Goal: Entertainment & Leisure: Consume media (video, audio)

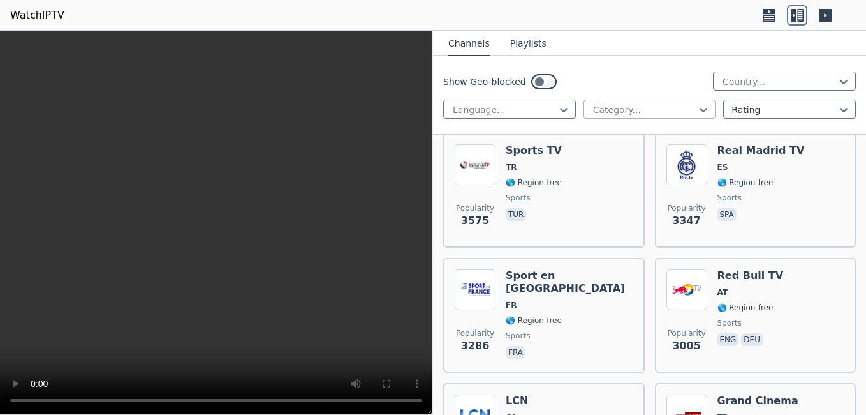
scroll to position [663, 0]
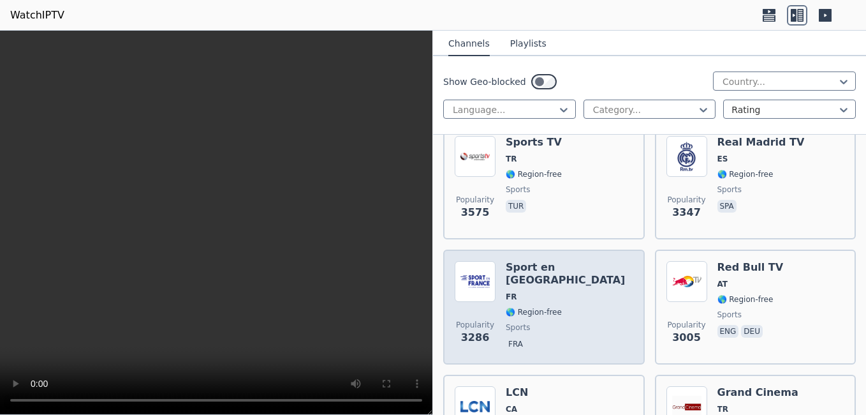
click at [615, 249] on div "Popularity 3286 Sport en [GEOGRAPHIC_DATA] FR 🌎 Region-free sports fra" at bounding box center [544, 306] width 202 height 115
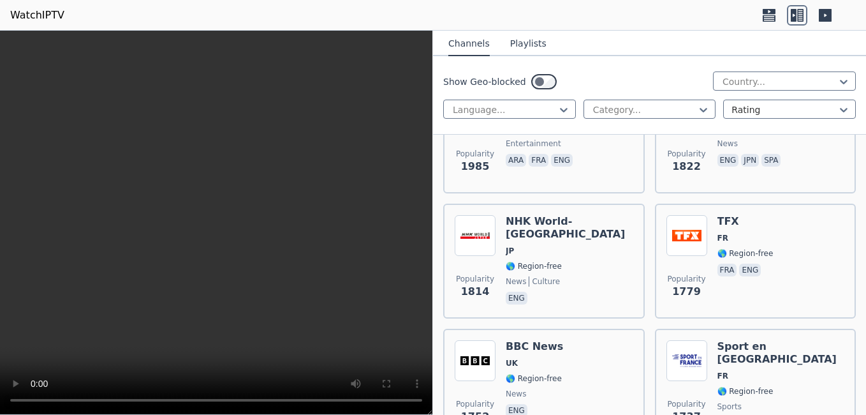
scroll to position [1863, 0]
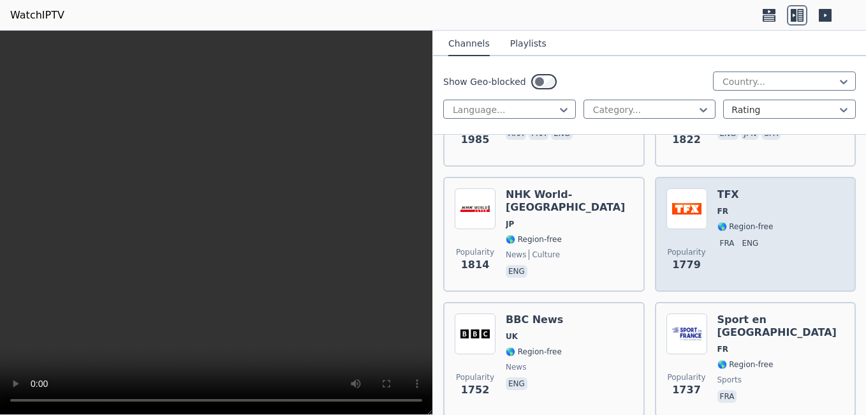
click at [688, 247] on span "Popularity" at bounding box center [686, 252] width 38 height 10
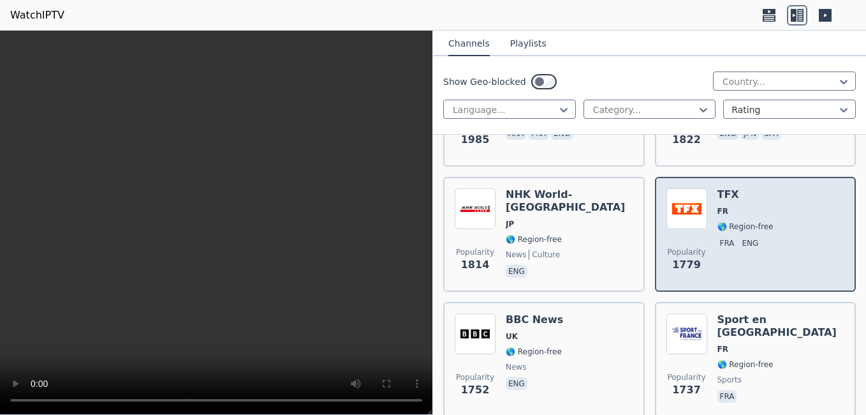
click at [688, 247] on span "Popularity" at bounding box center [686, 252] width 38 height 10
click at [792, 201] on div "Popularity 1779 TFX FR 🌎 Region-free fra eng" at bounding box center [756, 234] width 179 height 92
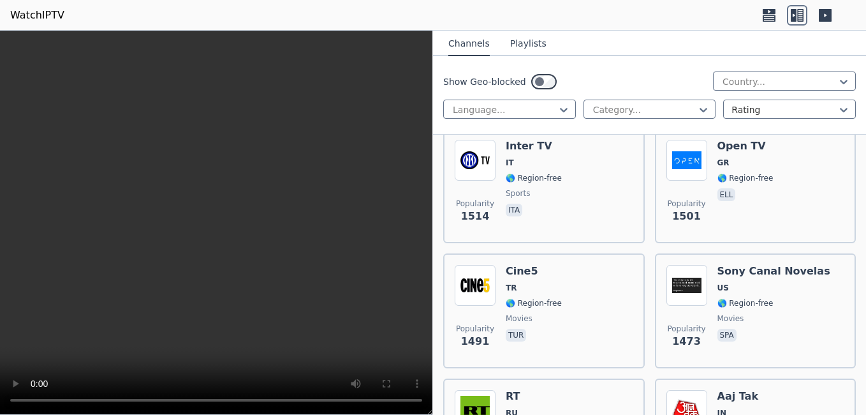
scroll to position [2537, 0]
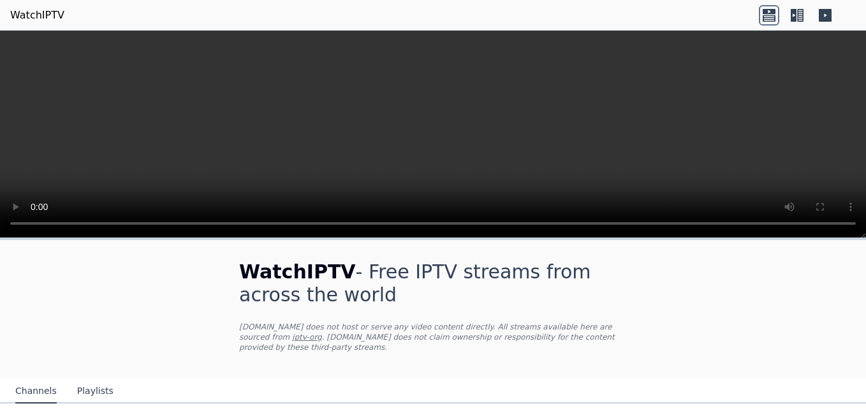
click at [797, 13] on icon at bounding box center [797, 15] width 20 height 20
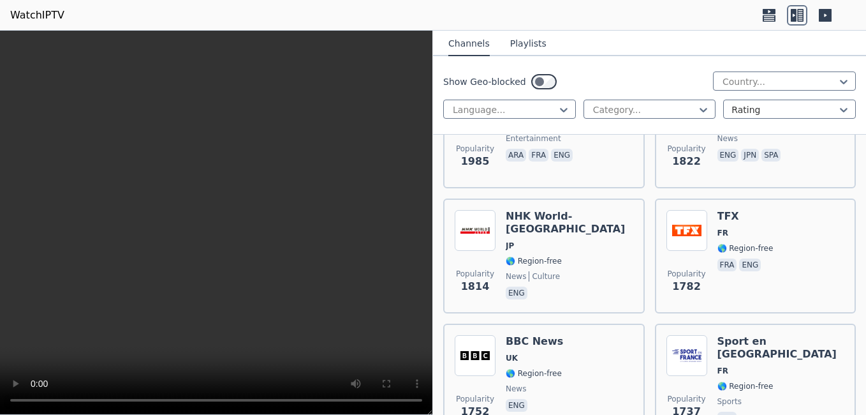
scroll to position [1855, 0]
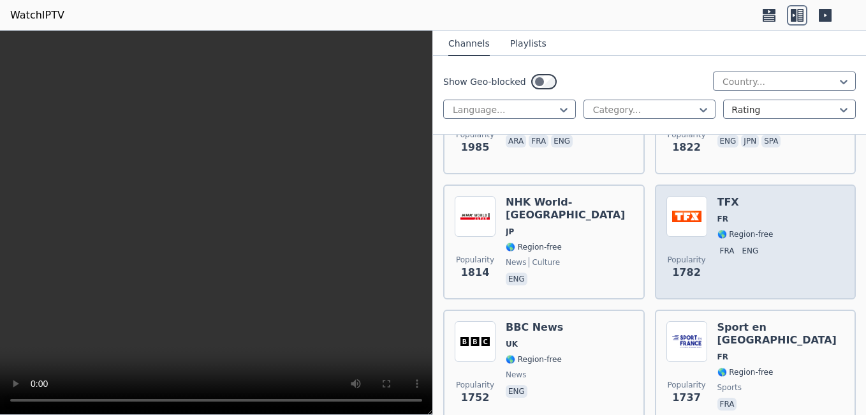
click at [763, 245] on div "Popularity 1782 TFX FR 🌎 Region-free fra eng" at bounding box center [756, 242] width 179 height 92
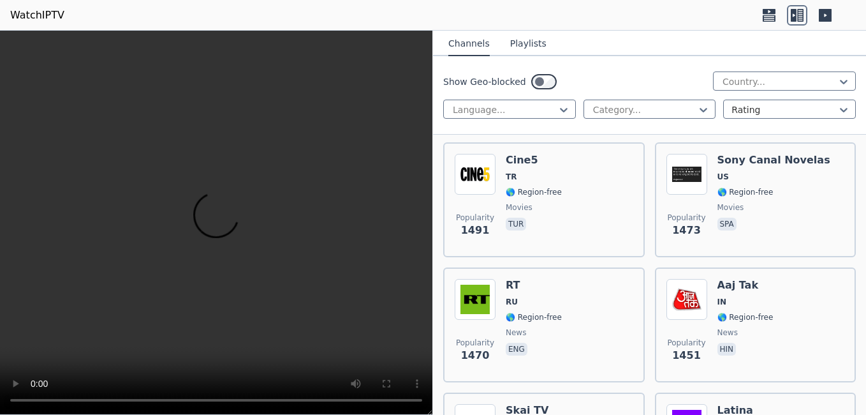
scroll to position [2648, 0]
click at [563, 108] on icon at bounding box center [564, 110] width 8 height 4
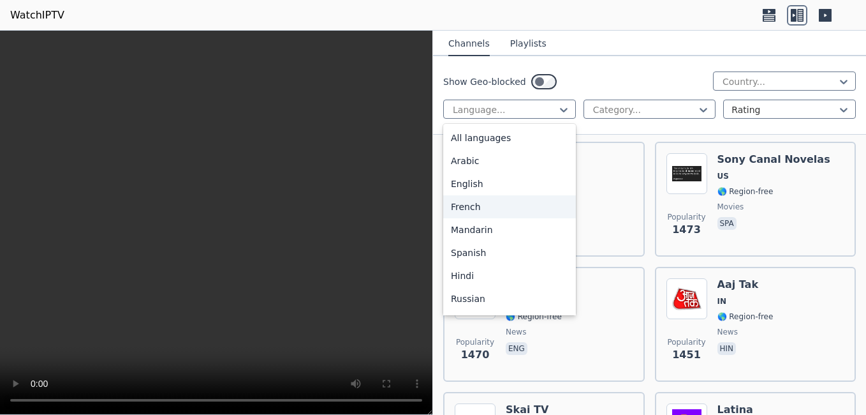
click at [480, 210] on div "French" at bounding box center [509, 206] width 133 height 23
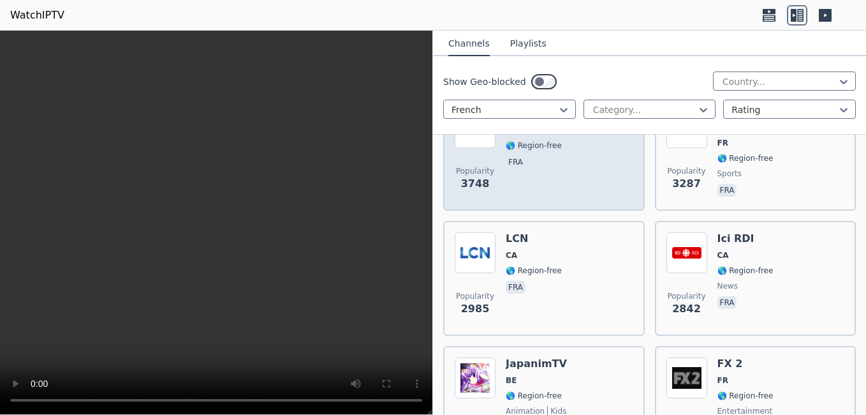
scroll to position [247, 0]
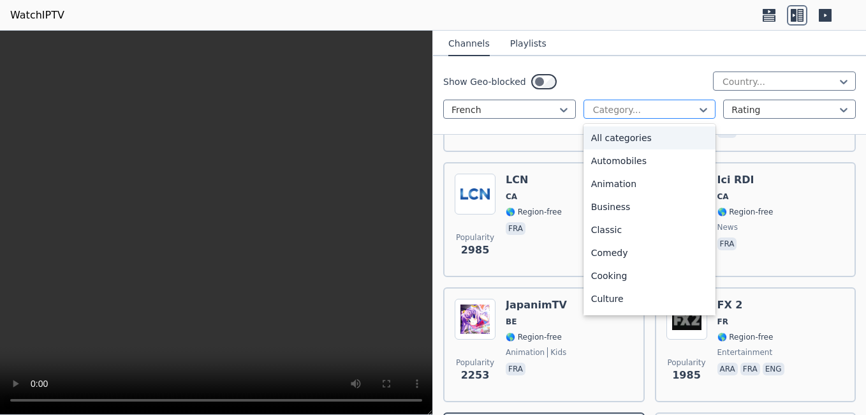
click at [636, 106] on div at bounding box center [645, 109] width 106 height 13
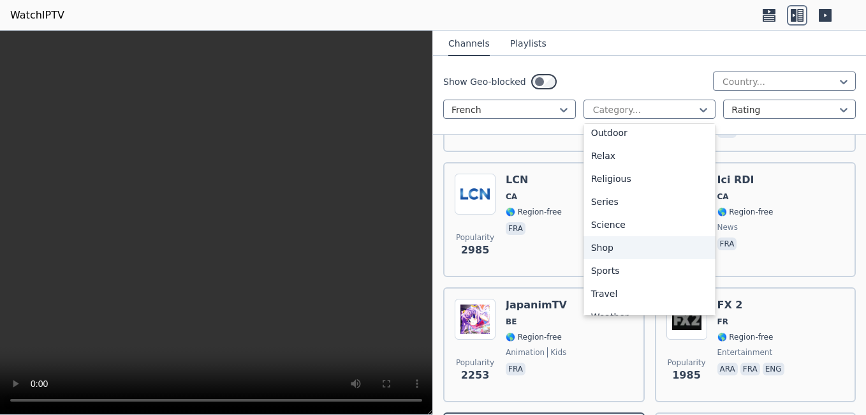
scroll to position [420, 0]
click at [594, 260] on div "Sports" at bounding box center [650, 268] width 133 height 23
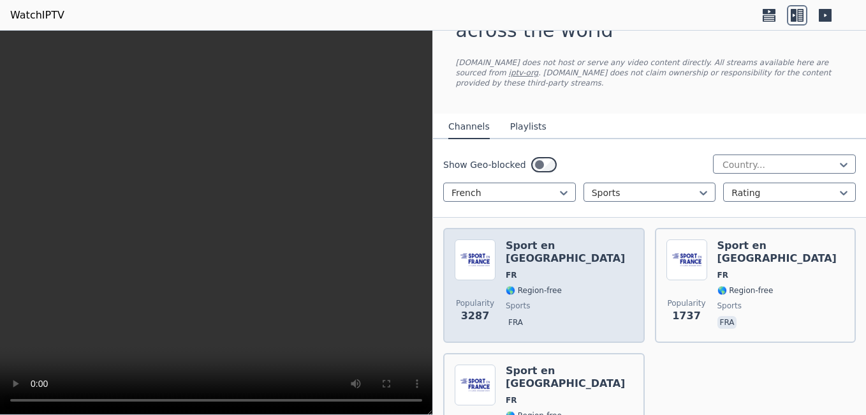
scroll to position [153, 0]
